Goal: Transaction & Acquisition: Purchase product/service

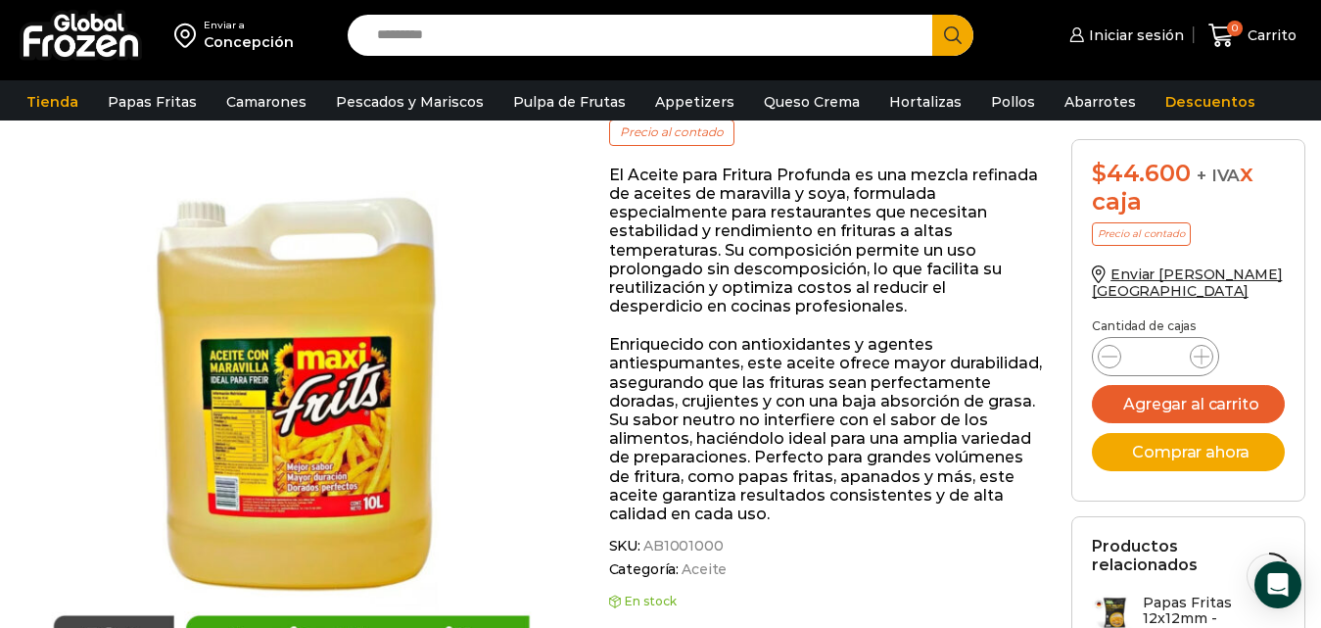
scroll to position [64, 0]
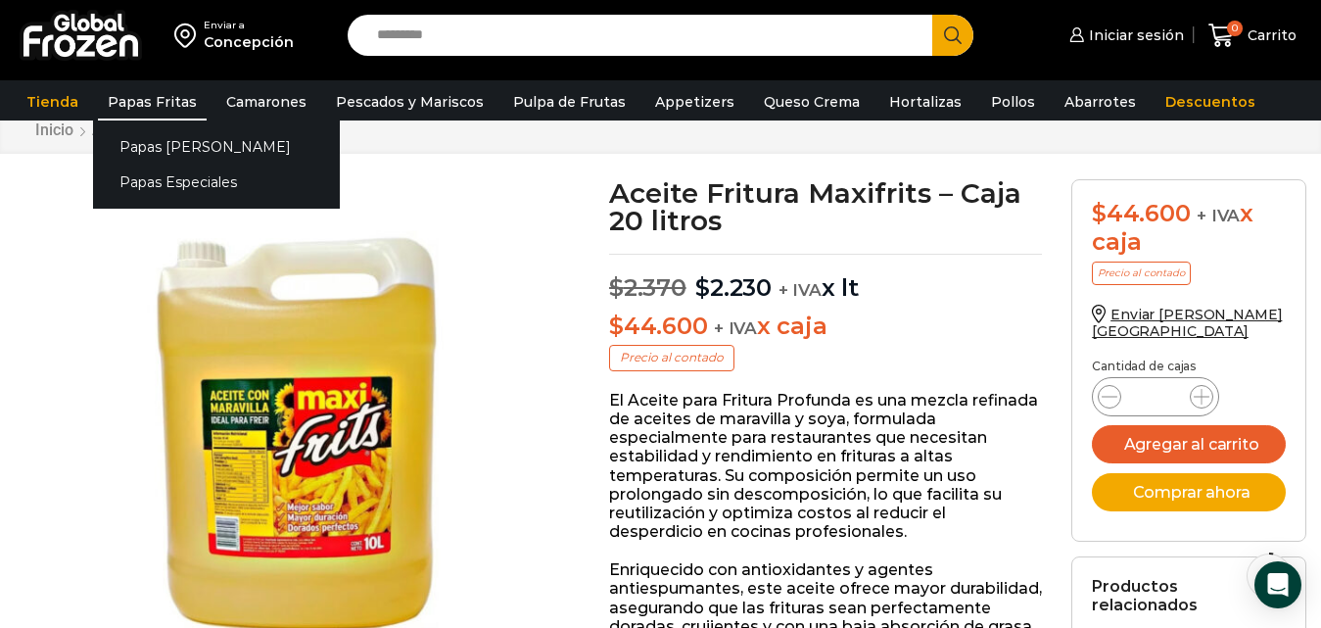
click at [135, 103] on link "Papas Fritas" at bounding box center [152, 101] width 109 height 37
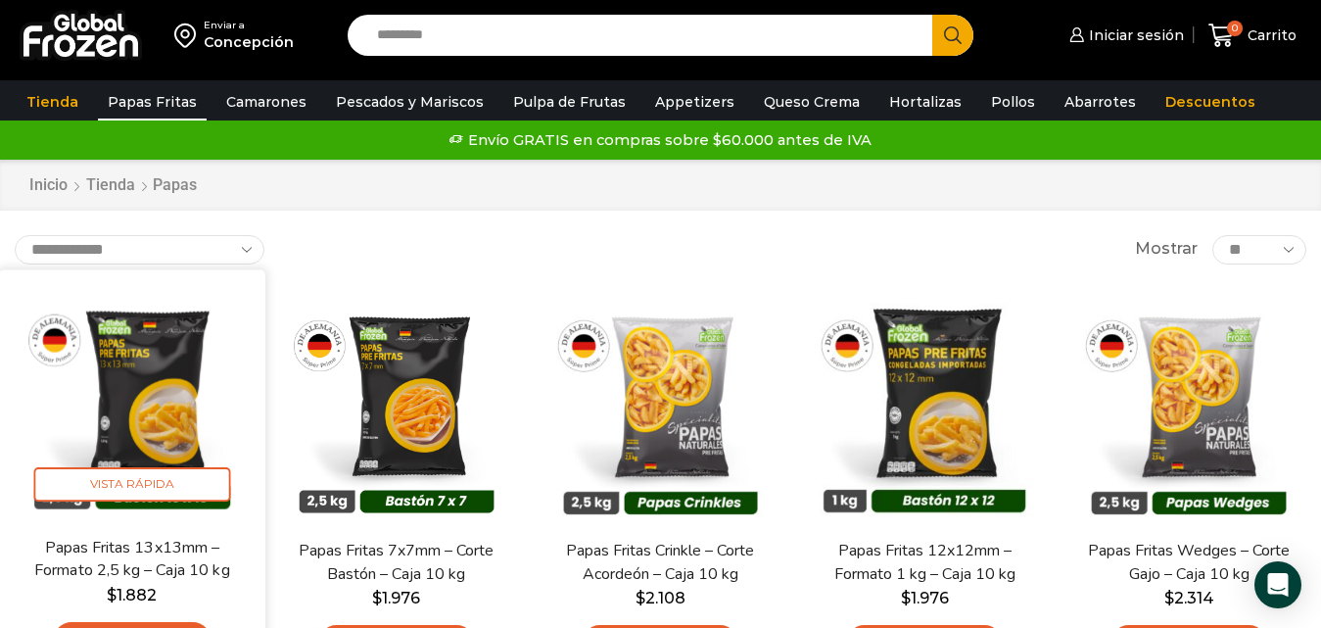
click at [135, 436] on img at bounding box center [132, 402] width 236 height 236
